Goal: Information Seeking & Learning: Check status

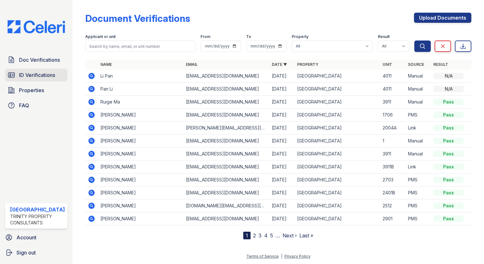
click at [19, 74] on link "ID Verifications" at bounding box center [36, 75] width 62 height 13
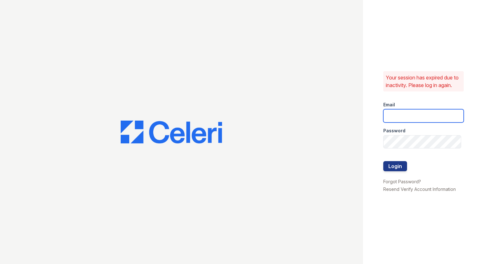
type input "[EMAIL_ADDRESS][DOMAIN_NAME]"
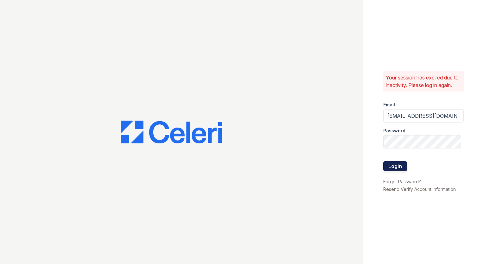
click at [394, 167] on button "Login" at bounding box center [395, 166] width 24 height 10
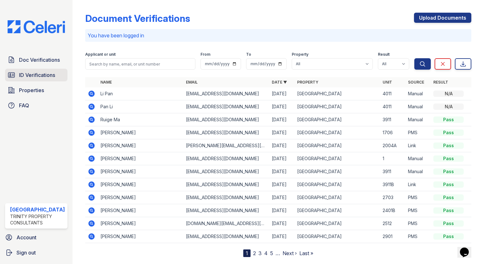
click at [43, 75] on span "ID Verifications" at bounding box center [37, 75] width 36 height 8
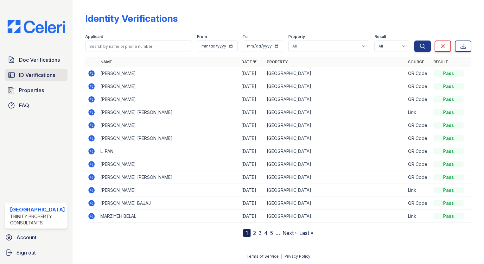
click at [52, 76] on span "ID Verifications" at bounding box center [37, 75] width 36 height 8
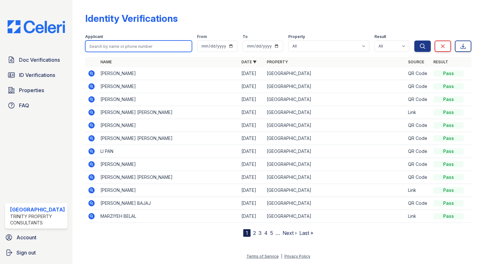
click at [101, 46] on input "search" at bounding box center [138, 46] width 107 height 11
click at [97, 25] on div "Identity Verifications" at bounding box center [278, 21] width 386 height 16
click at [94, 42] on input "search" at bounding box center [138, 46] width 107 height 11
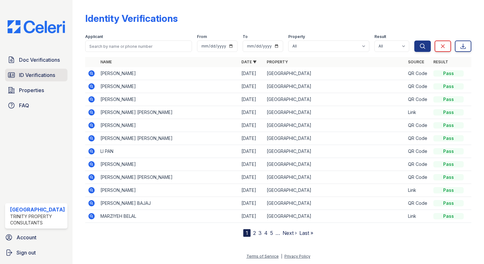
click at [43, 75] on span "ID Verifications" at bounding box center [37, 75] width 36 height 8
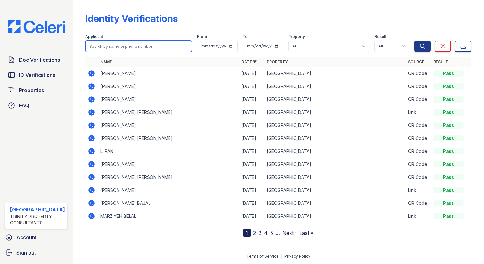
click at [90, 45] on input "search" at bounding box center [138, 46] width 107 height 11
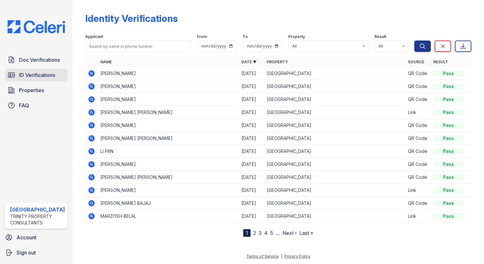
click at [29, 80] on link "ID Verifications" at bounding box center [36, 75] width 62 height 13
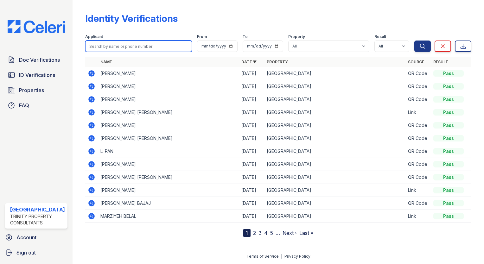
click at [99, 44] on input "search" at bounding box center [138, 46] width 107 height 11
type input "y"
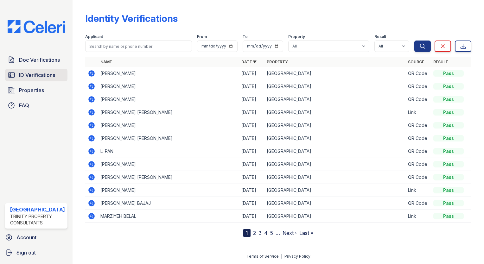
click at [40, 79] on link "ID Verifications" at bounding box center [36, 75] width 62 height 13
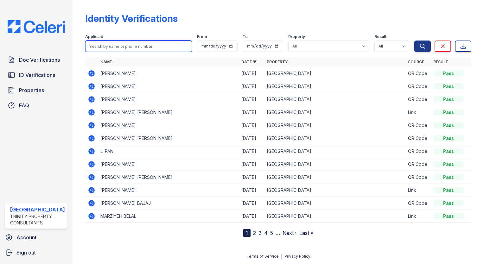
click at [92, 45] on input "search" at bounding box center [138, 46] width 107 height 11
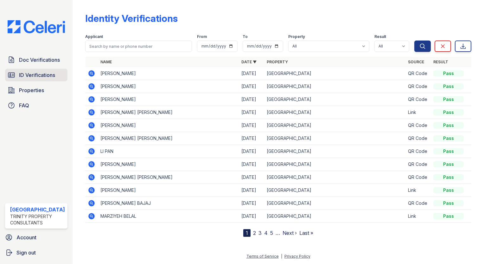
click at [56, 72] on link "ID Verifications" at bounding box center [36, 75] width 62 height 13
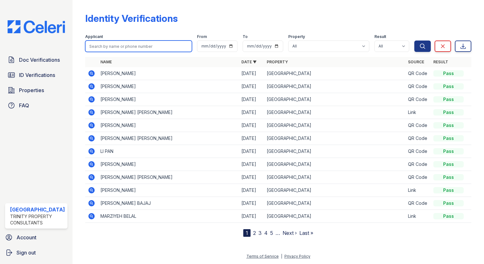
click at [105, 44] on input "search" at bounding box center [138, 46] width 107 height 11
type input "j"
type input "jenna liv"
click at [414, 41] on button "Search" at bounding box center [422, 46] width 16 height 11
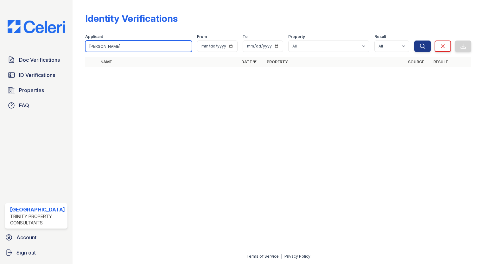
click at [152, 50] on input "jenna liv" at bounding box center [138, 46] width 107 height 11
type input "j"
type input "liv"
click at [414, 41] on button "Search" at bounding box center [422, 46] width 16 height 11
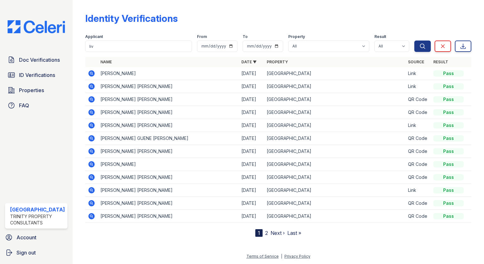
click at [88, 73] on icon at bounding box center [91, 73] width 6 height 6
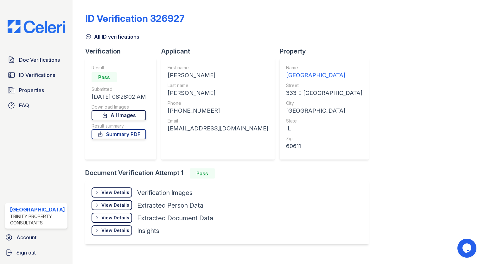
click at [125, 114] on link "All Images" at bounding box center [118, 115] width 54 height 10
click at [119, 137] on link "Summary PDF" at bounding box center [118, 134] width 54 height 10
